Goal: Find specific page/section: Find specific page/section

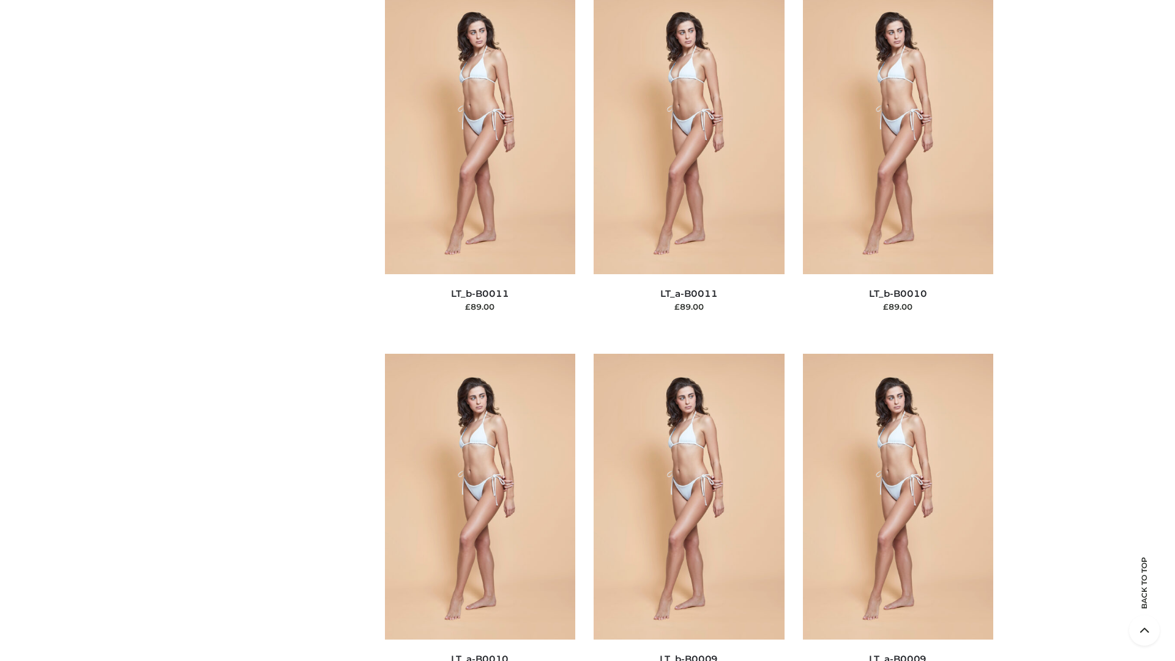
scroll to position [5496, 0]
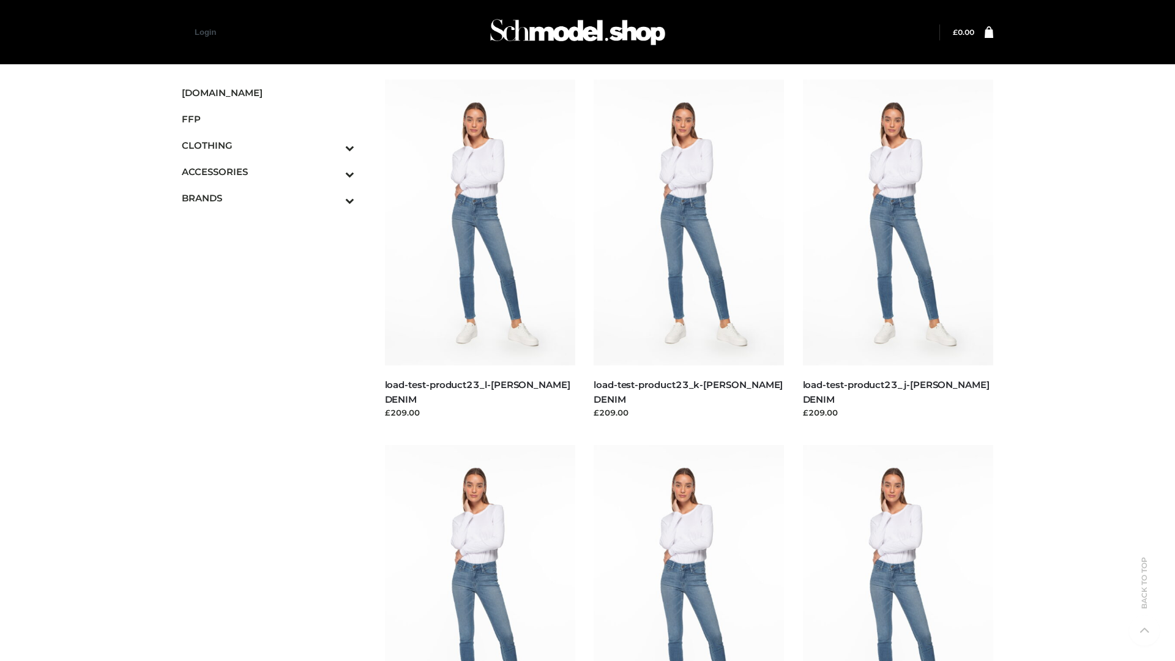
scroll to position [1073, 0]
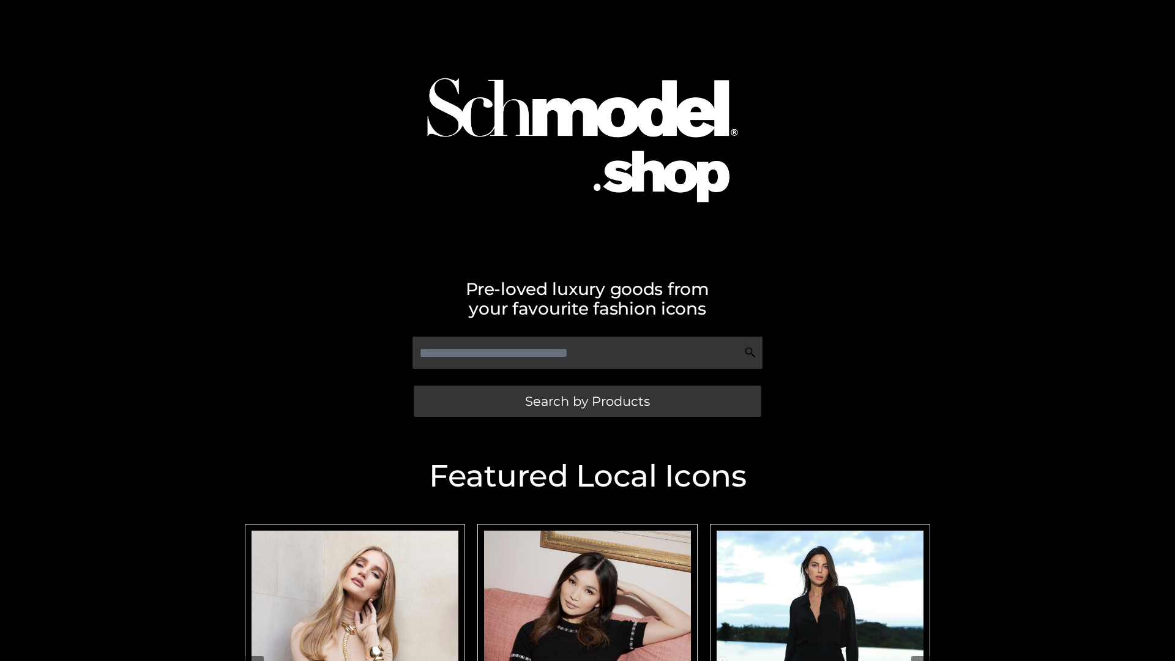
click at [587, 401] on span "Search by Products" at bounding box center [587, 401] width 125 height 13
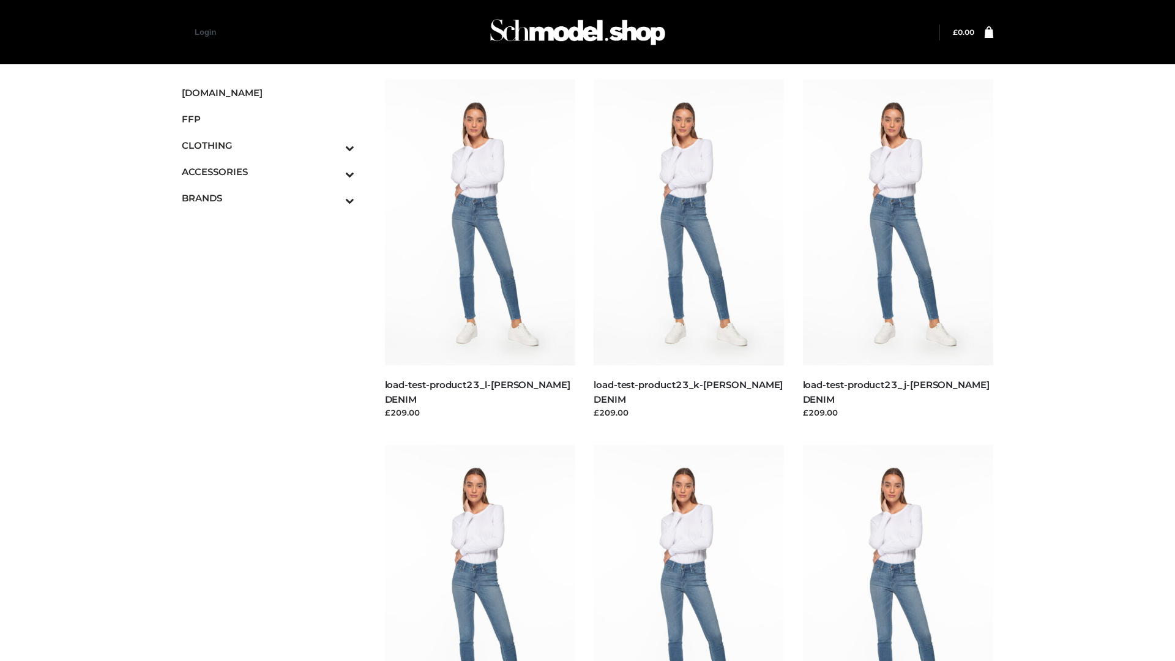
scroll to position [1073, 0]
